Goal: Find specific page/section: Find specific page/section

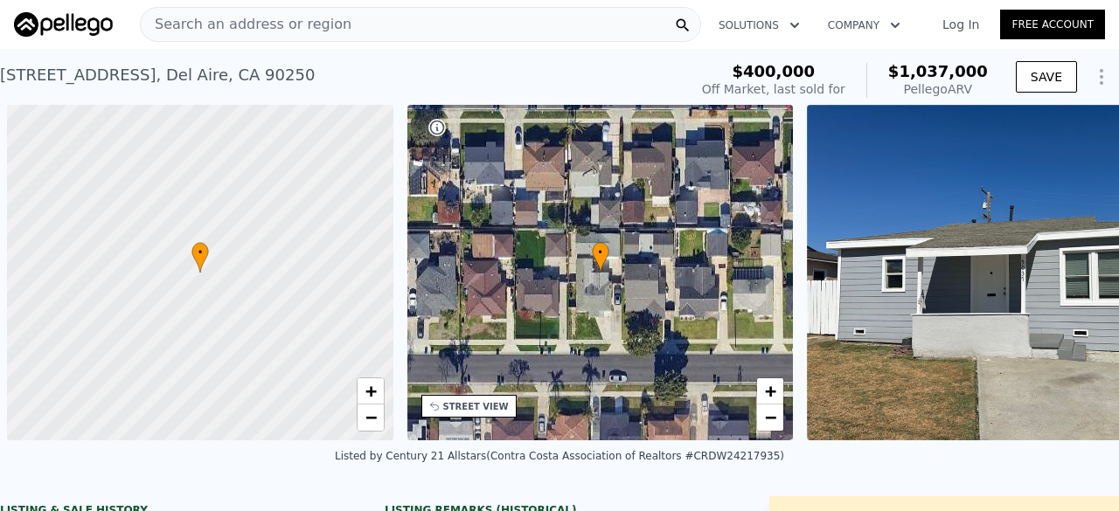
scroll to position [0, 406]
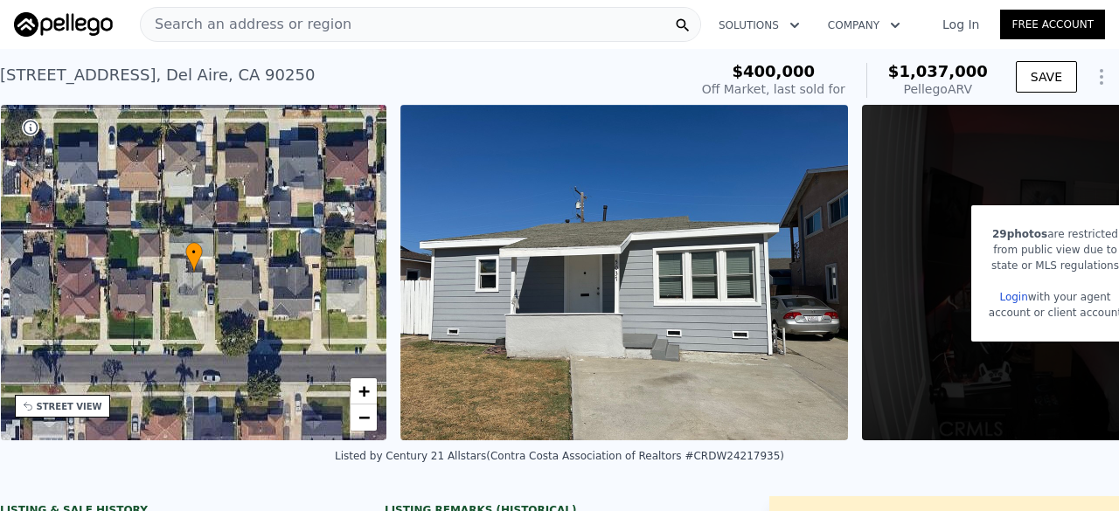
click at [346, 24] on div "Search an address or region" at bounding box center [420, 24] width 561 height 35
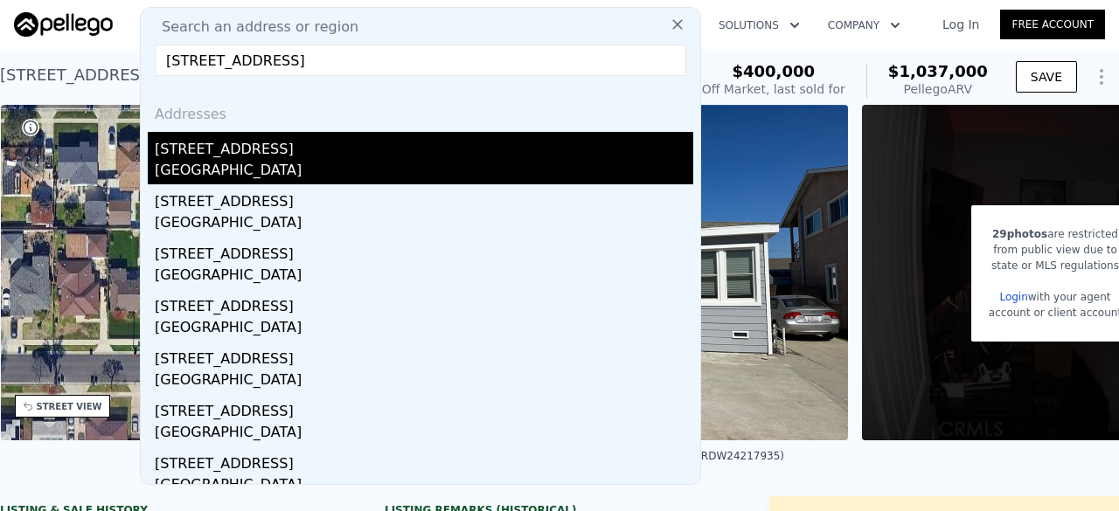
type input "[STREET_ADDRESS]"
click at [304, 170] on div "[GEOGRAPHIC_DATA]" at bounding box center [424, 172] width 538 height 24
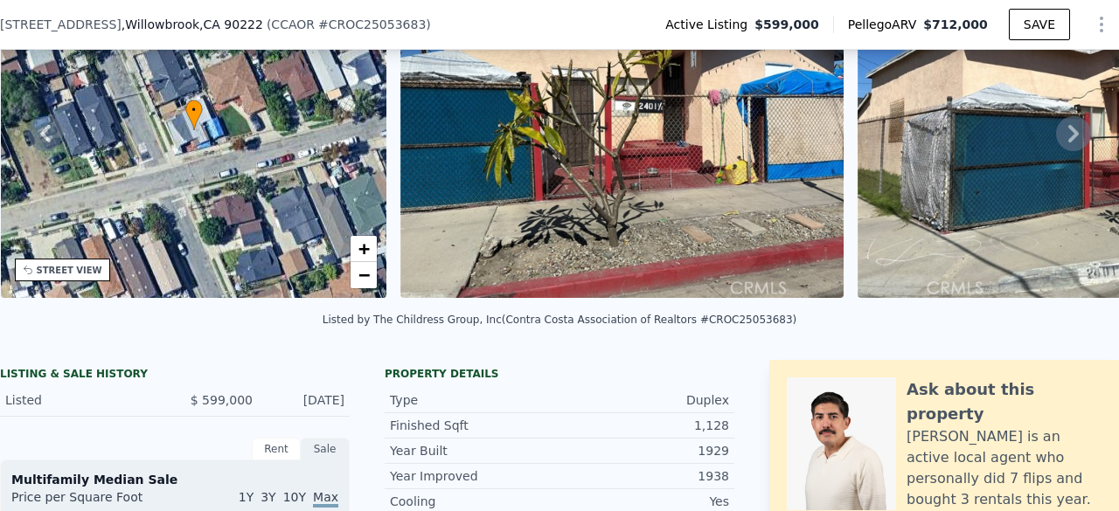
scroll to position [136, 0]
drag, startPoint x: 689, startPoint y: 333, endPoint x: 748, endPoint y: 349, distance: 61.5
click at [748, 346] on div "Listed by The Childress Group, Inc (Contra Costa Association of Realtors #CROC2…" at bounding box center [559, 325] width 1119 height 42
copy div "OC25053683"
click at [773, 326] on div "Listed by The Childress Group, Inc (Contra Costa Association of Realtors #CROC2…" at bounding box center [559, 325] width 1119 height 42
